Goal: Find specific page/section: Find specific page/section

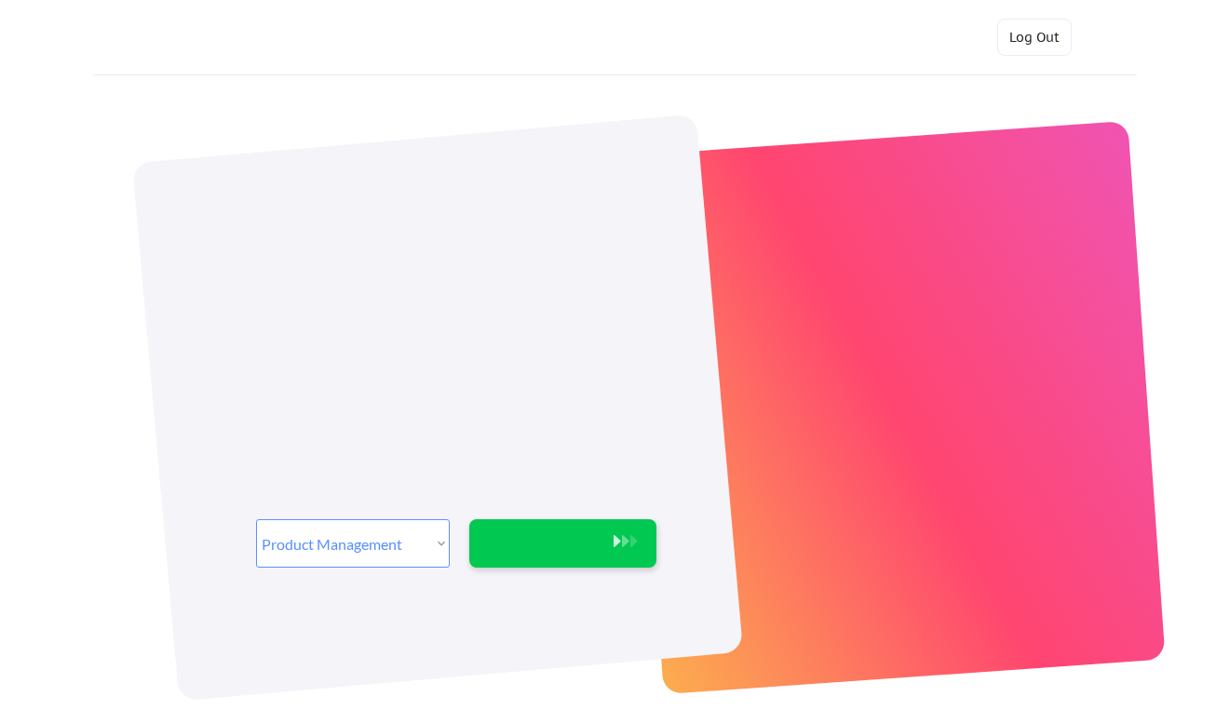
select select ""product""
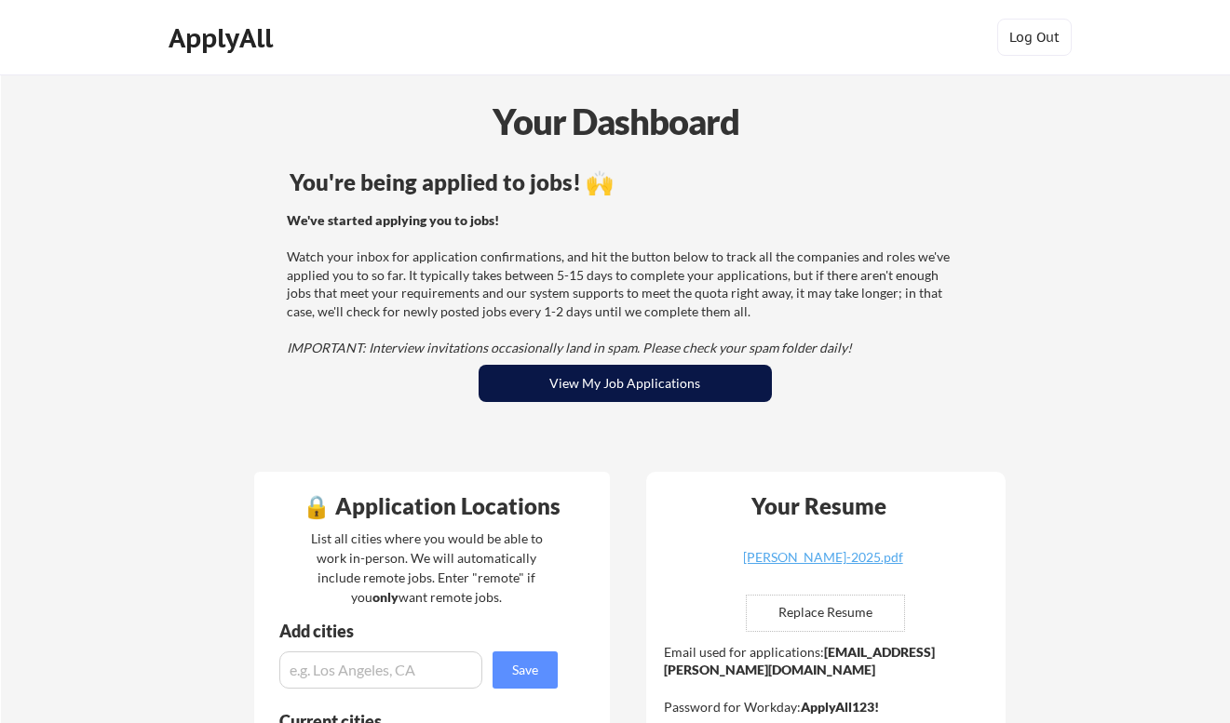
click at [492, 398] on button "View My Job Applications" at bounding box center [625, 383] width 293 height 37
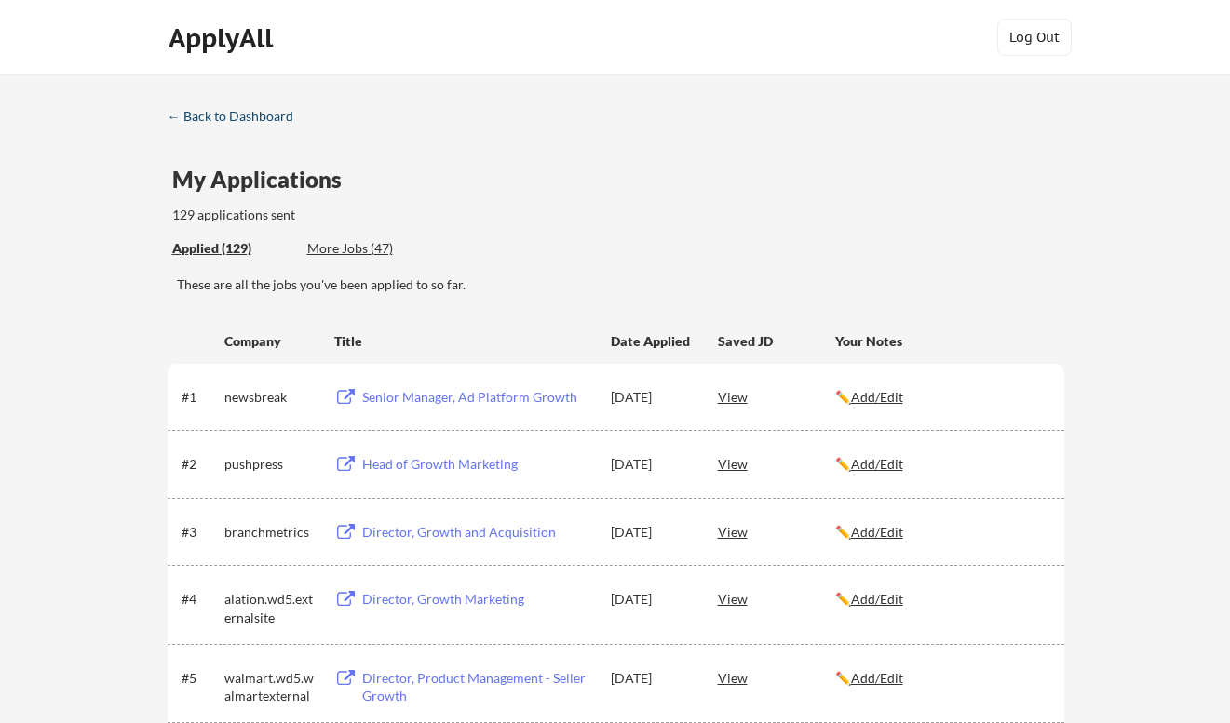
click at [258, 118] on div "← Back to Dashboard" at bounding box center [238, 116] width 140 height 13
